Goal: Information Seeking & Learning: Learn about a topic

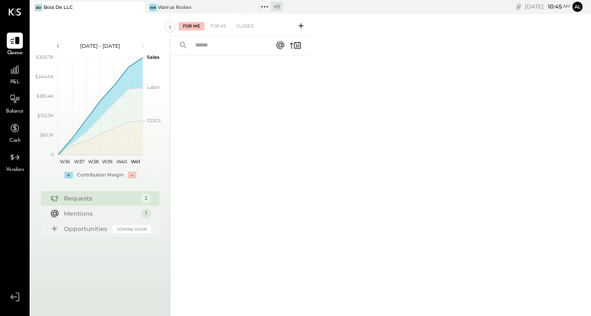
click at [15, 79] on span "P&L" at bounding box center [15, 83] width 10 height 8
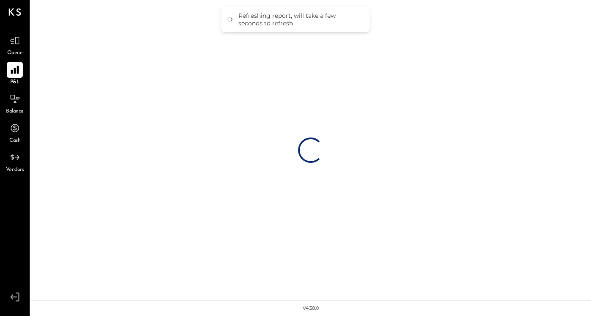
click at [17, 71] on icon at bounding box center [15, 70] width 8 height 8
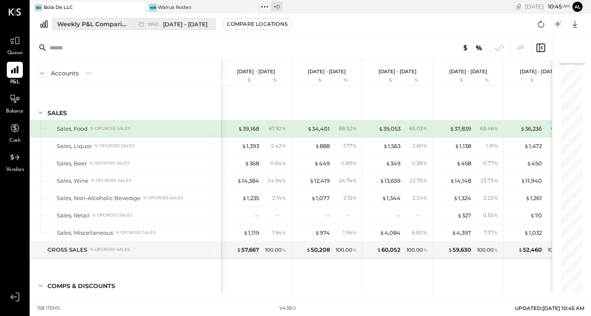
click at [152, 26] on span "W40" at bounding box center [154, 24] width 13 height 5
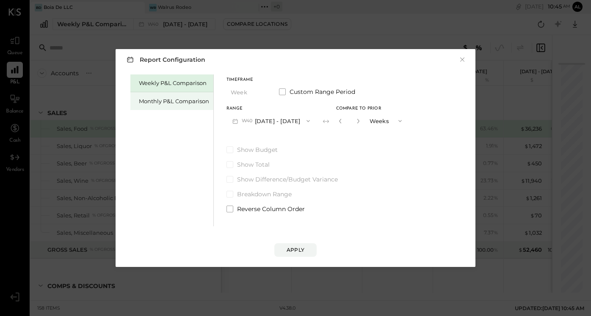
click at [164, 94] on div "Monthly P&L Comparison" at bounding box center [171, 101] width 83 height 18
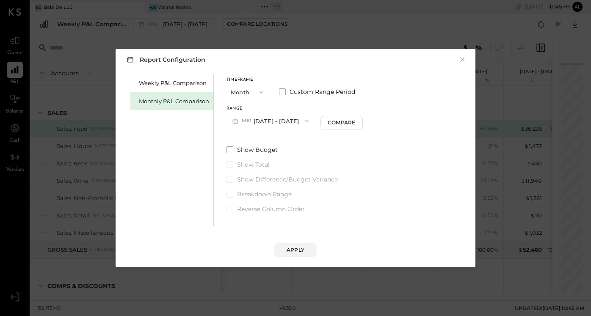
click at [276, 124] on button "M10 [DATE] - [DATE]" at bounding box center [271, 121] width 88 height 16
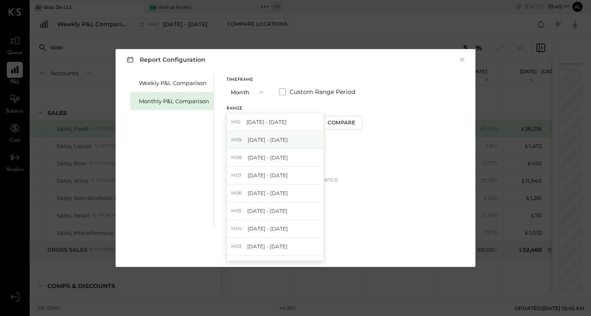
click at [268, 137] on span "[DATE] - [DATE]" at bounding box center [268, 139] width 40 height 7
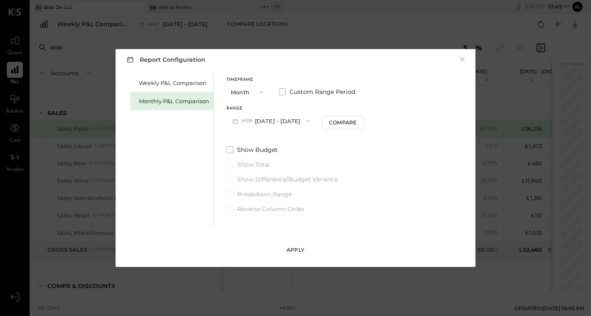
click at [294, 252] on div "Apply" at bounding box center [296, 250] width 18 height 7
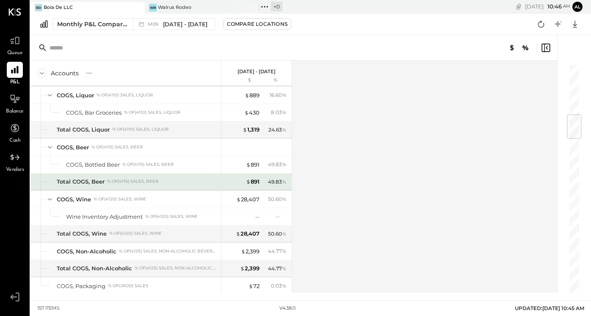
scroll to position [435, 0]
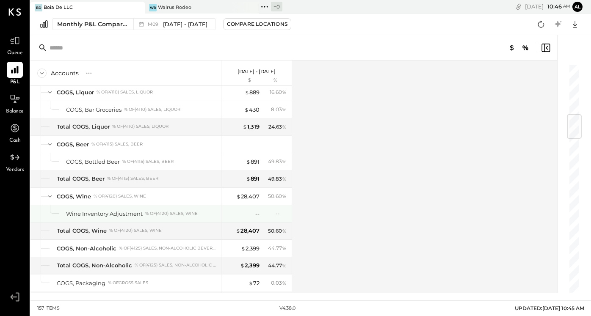
click at [272, 212] on div "--" at bounding box center [276, 213] width 28 height 7
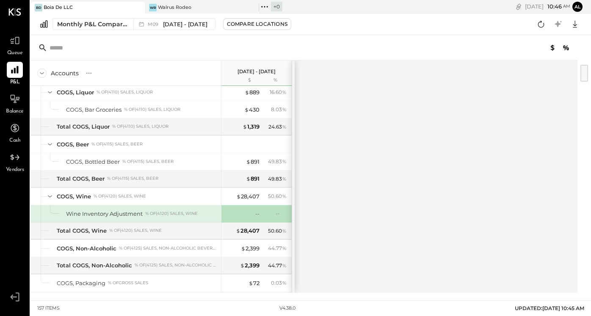
click at [272, 212] on div "--" at bounding box center [276, 213] width 28 height 7
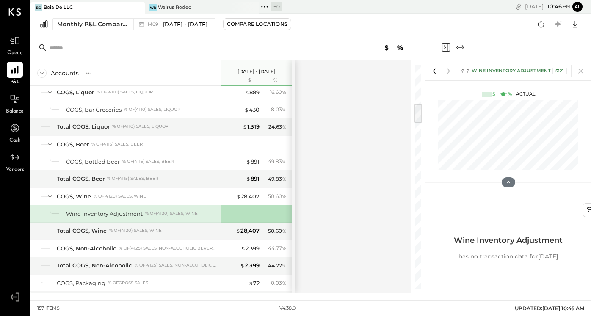
click at [254, 212] on div "--" at bounding box center [243, 214] width 34 height 8
